Goal: Task Accomplishment & Management: Complete application form

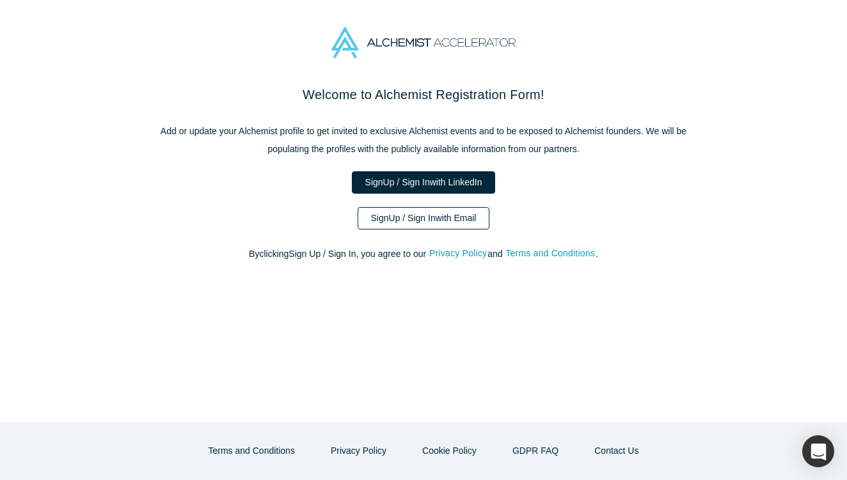
click at [447, 215] on link "Sign Up / Sign In with Email" at bounding box center [424, 218] width 132 height 22
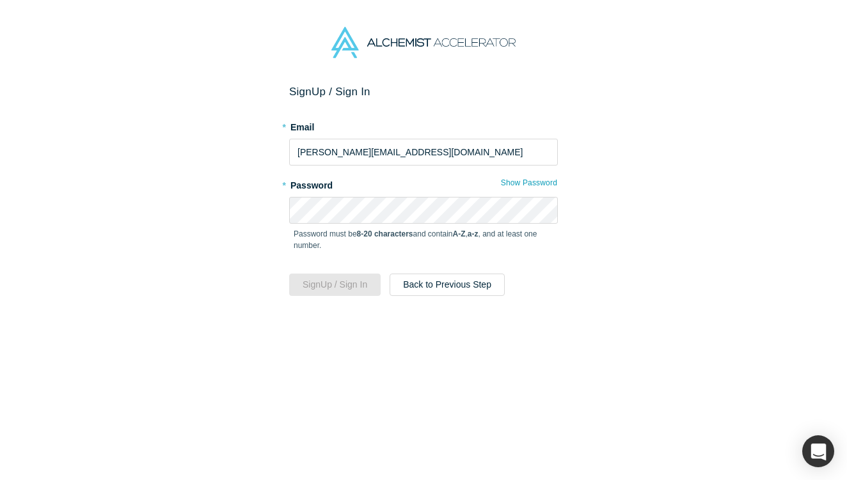
click at [441, 224] on div "Password must be 8-20 characters and contain A-Z , a-z , and at least one numbe…" at bounding box center [423, 244] width 269 height 41
click at [568, 321] on div "Sign Up / Sign In * Email [PERSON_NAME][EMAIL_ADDRESS][DOMAIN_NAME] * Password …" at bounding box center [423, 282] width 847 height 395
click at [361, 289] on button "Sign Up / Sign In" at bounding box center [334, 285] width 91 height 22
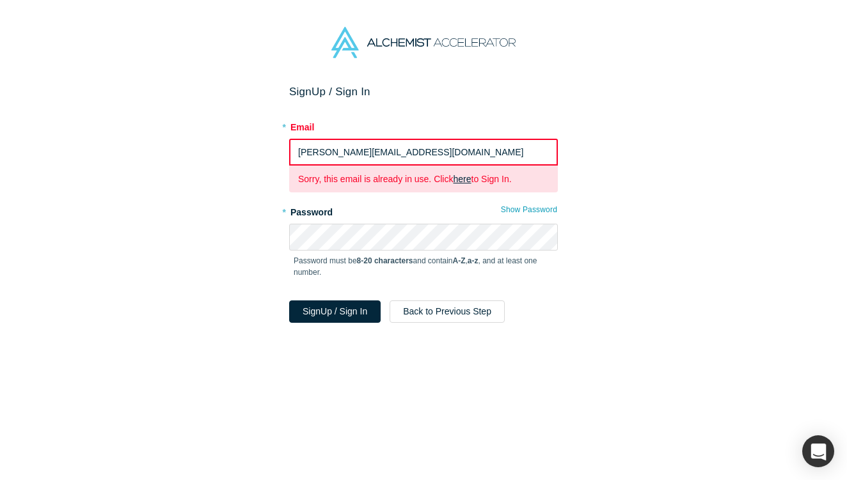
click at [467, 180] on link "here" at bounding box center [462, 179] width 18 height 10
